Goal: Book appointment/travel/reservation

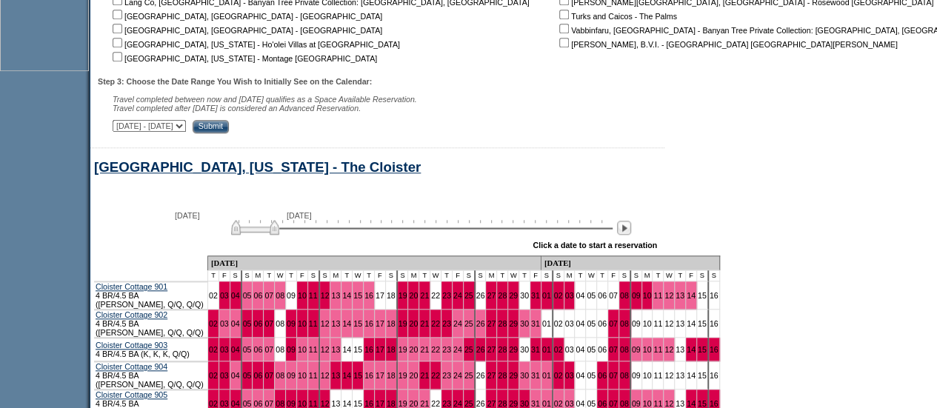
scroll to position [814, 0]
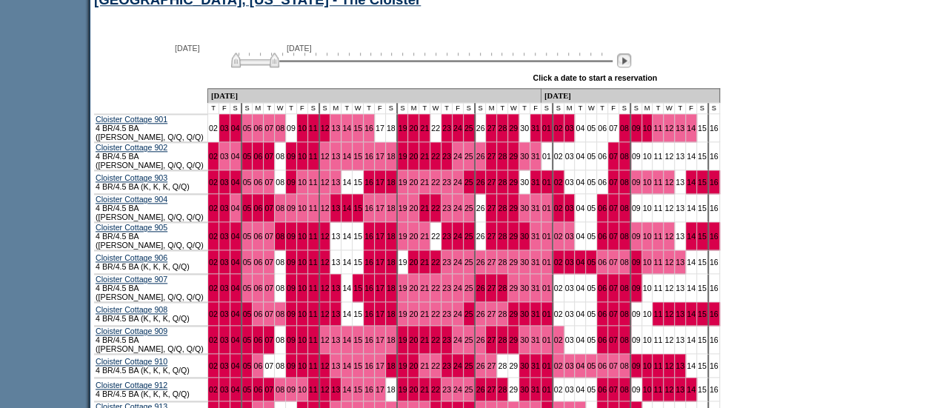
click at [630, 67] on img at bounding box center [624, 60] width 14 height 14
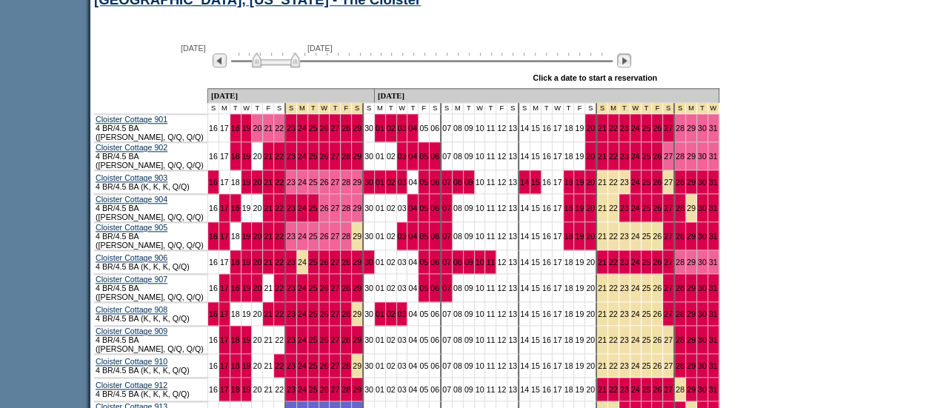
click at [630, 67] on img at bounding box center [624, 60] width 14 height 14
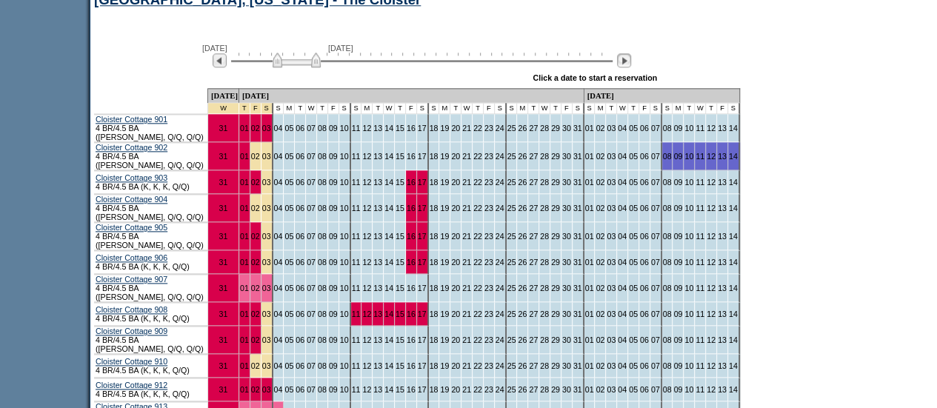
click at [630, 67] on img at bounding box center [624, 60] width 14 height 14
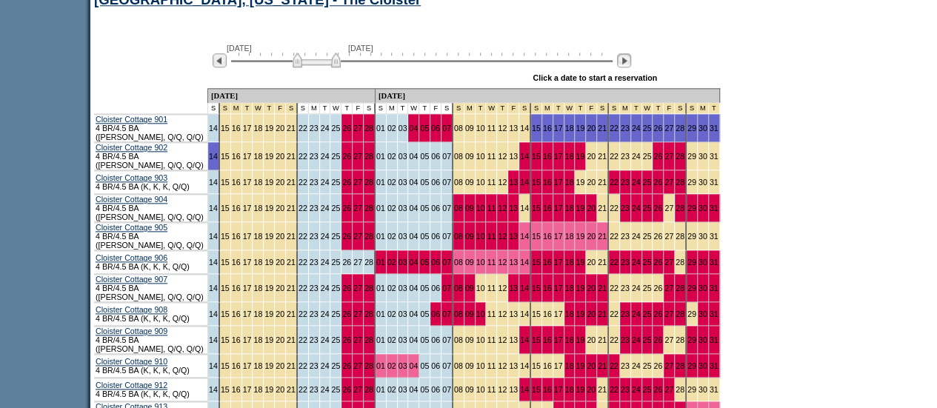
click at [630, 67] on img at bounding box center [624, 60] width 14 height 14
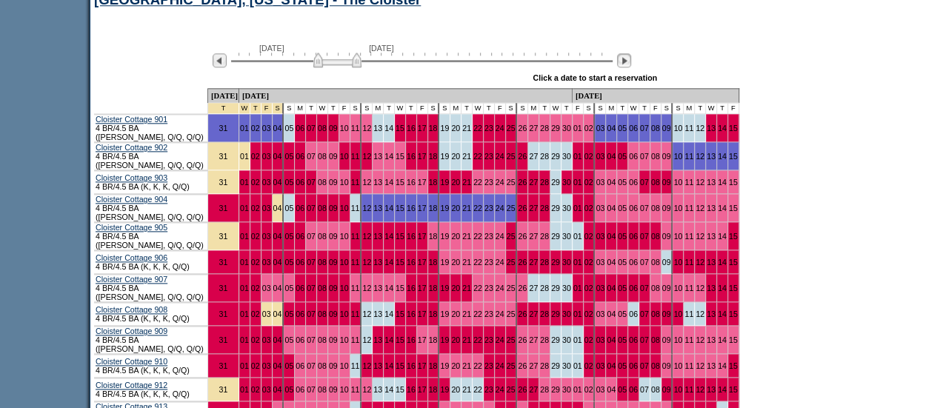
click at [630, 67] on img at bounding box center [624, 60] width 14 height 14
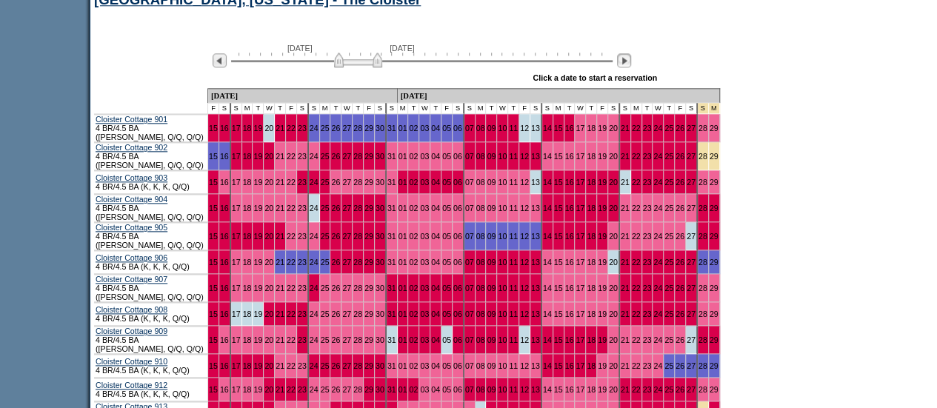
click at [630, 67] on img at bounding box center [624, 60] width 14 height 14
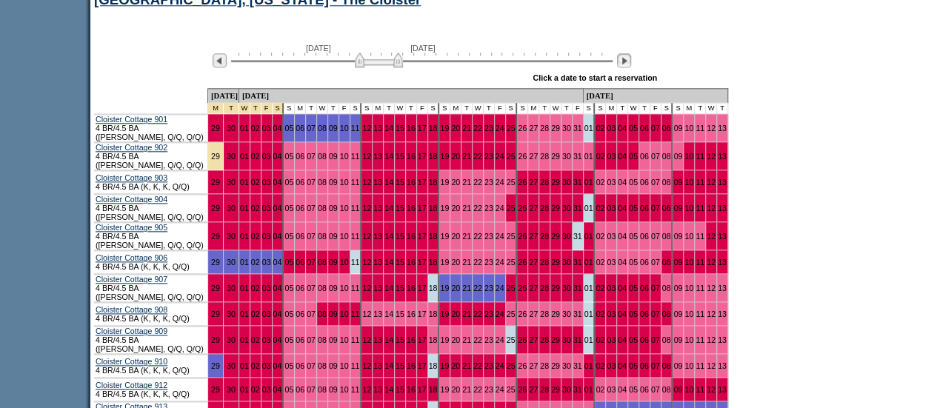
click at [630, 67] on img at bounding box center [624, 60] width 14 height 14
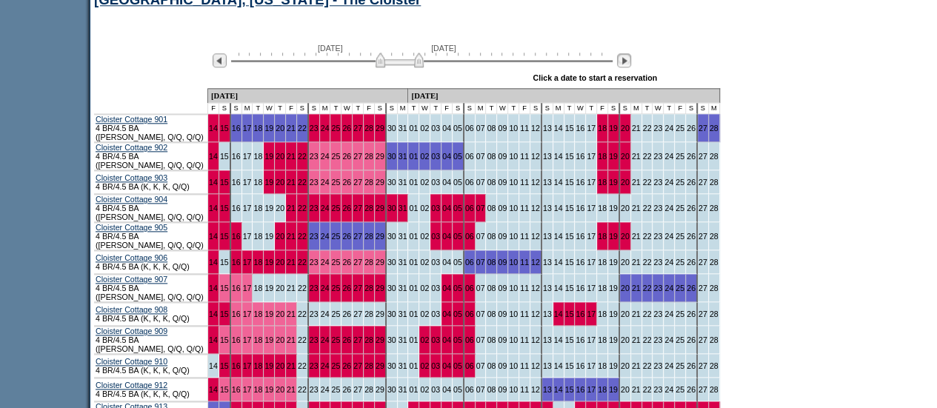
click at [631, 67] on img at bounding box center [624, 60] width 14 height 14
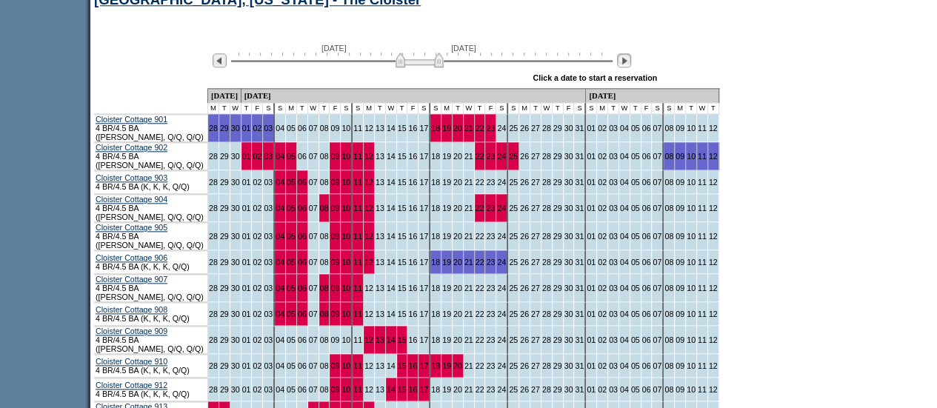
click at [631, 67] on img at bounding box center [624, 60] width 14 height 14
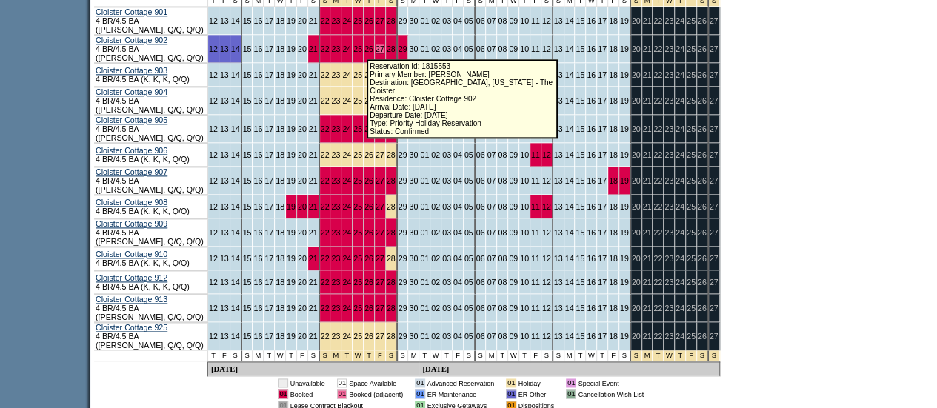
scroll to position [889, 0]
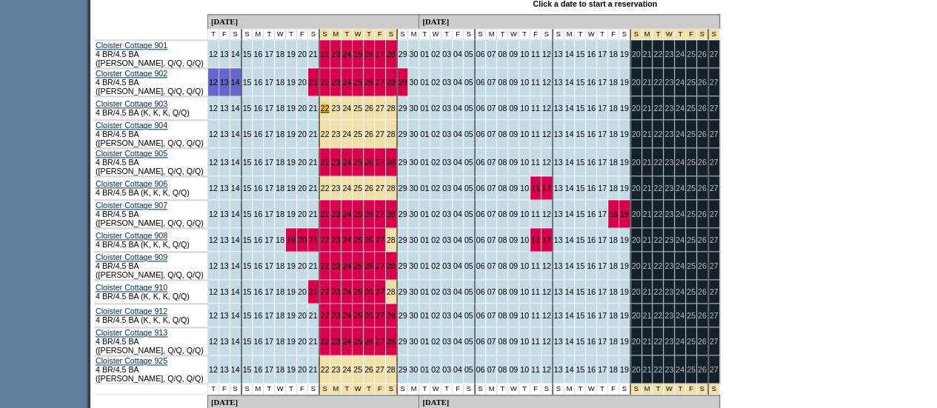
click at [321, 105] on link "22" at bounding box center [325, 108] width 9 height 9
